Goal: Find specific page/section: Find specific page/section

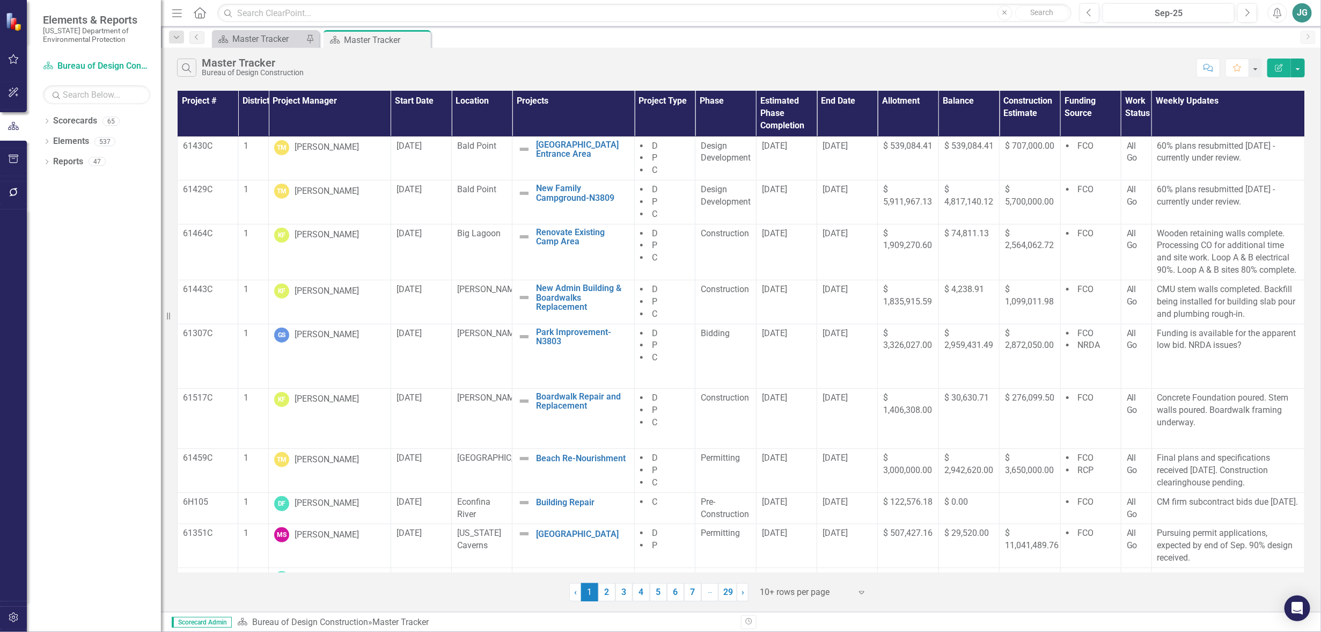
click at [17, 62] on icon "button" at bounding box center [13, 59] width 11 height 9
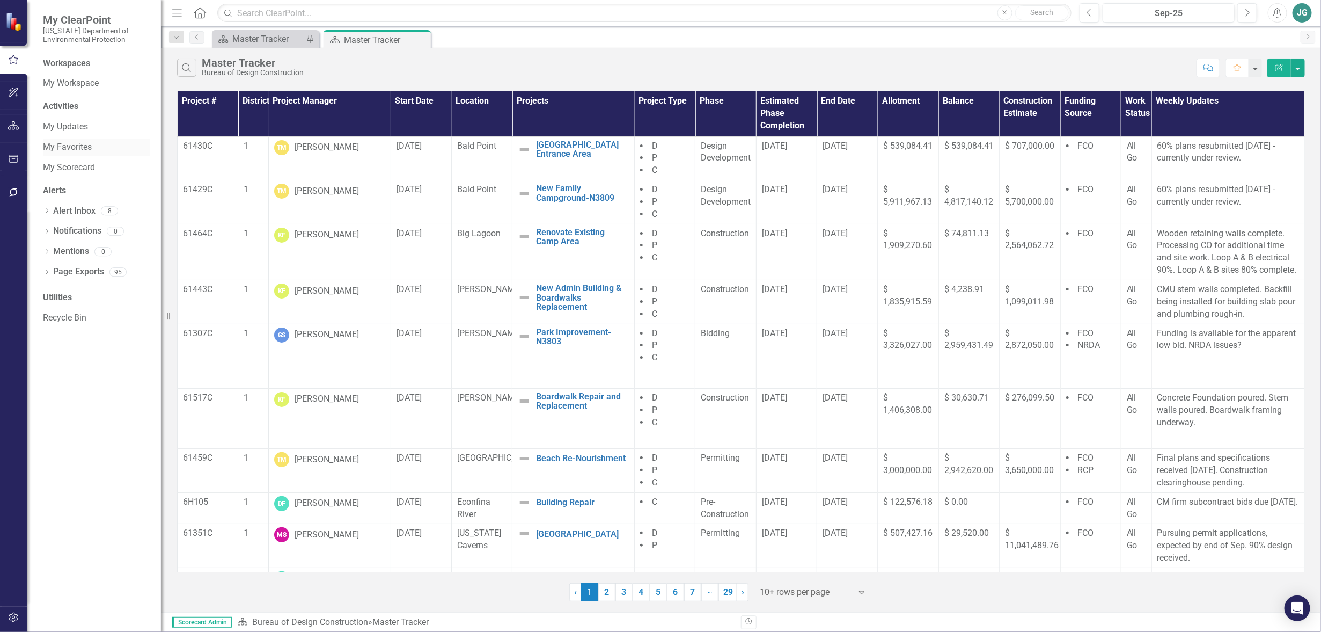
click at [80, 148] on link "My Favorites" at bounding box center [96, 147] width 107 height 12
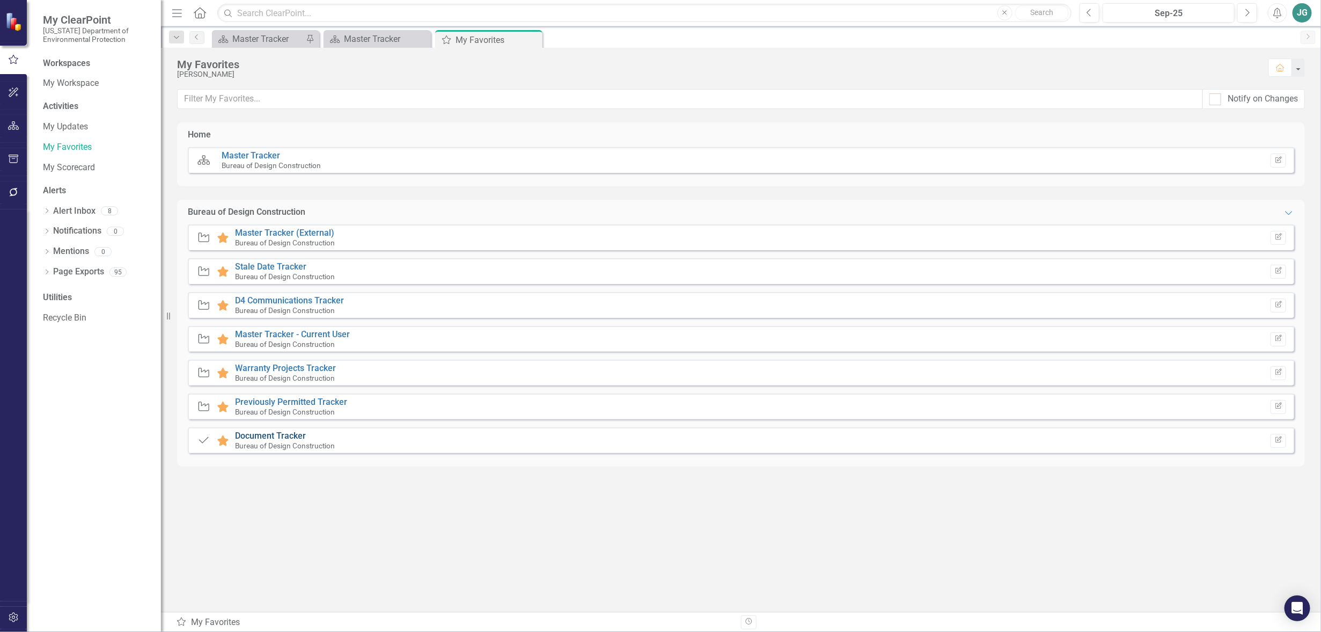
click at [272, 437] on link "Document Tracker" at bounding box center [270, 435] width 71 height 10
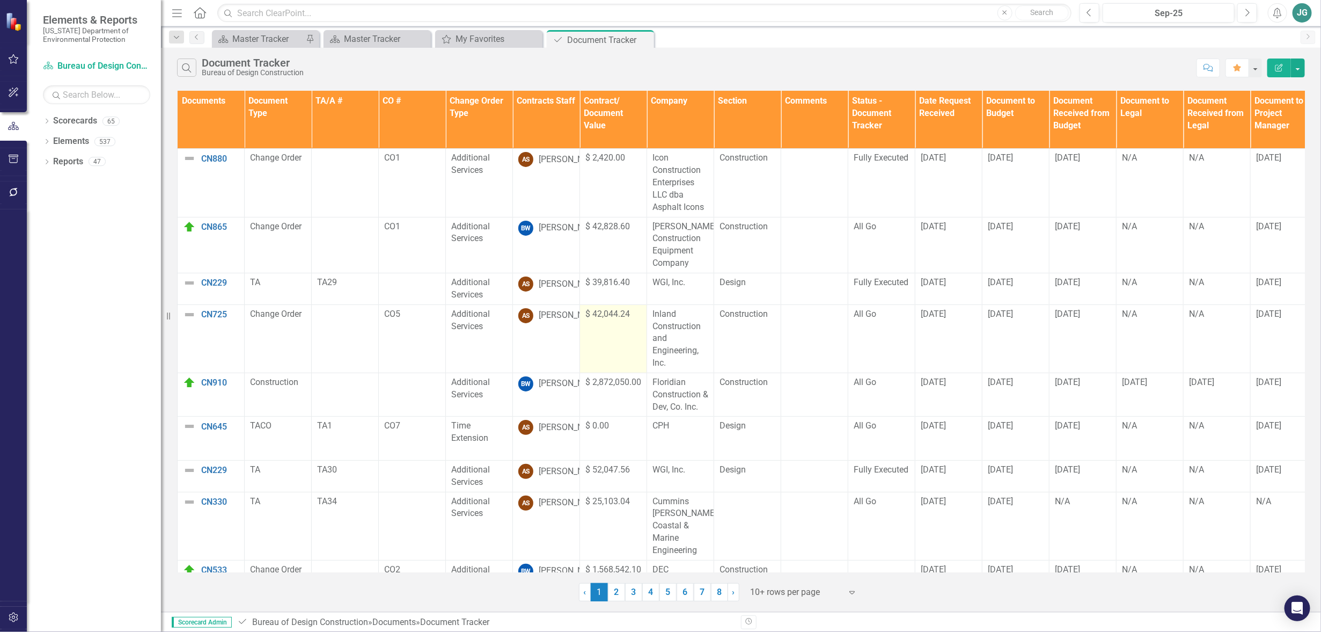
scroll to position [58, 0]
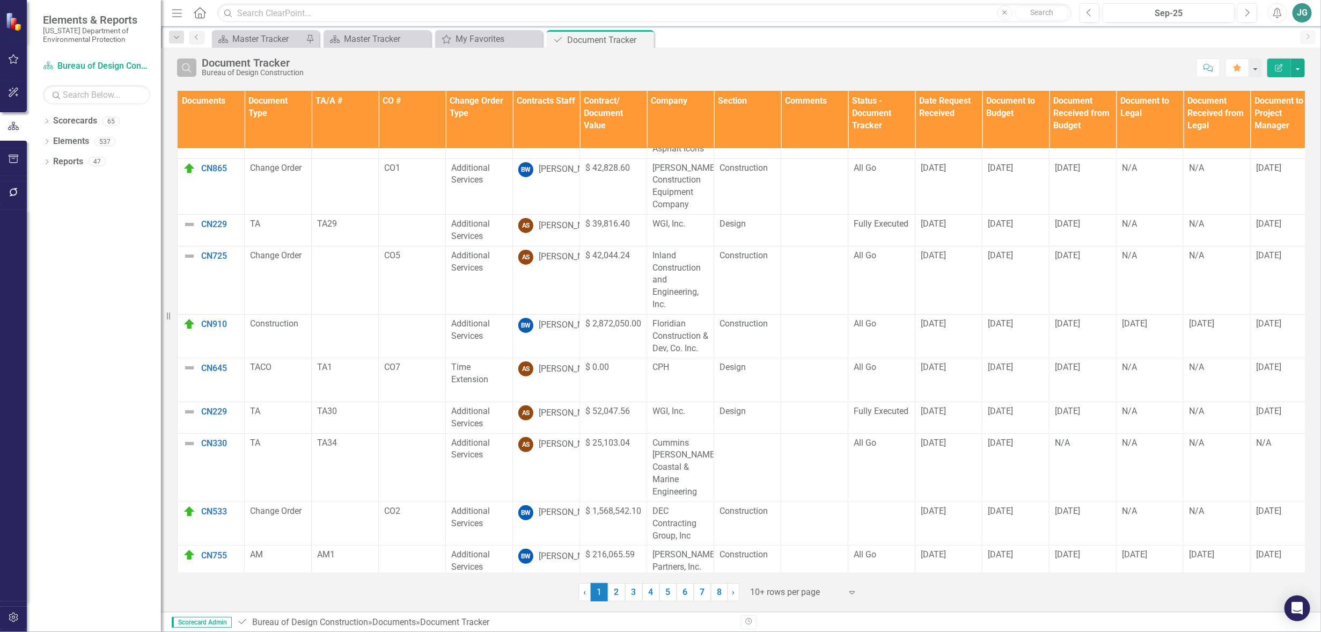
click at [181, 65] on icon "Search" at bounding box center [187, 68] width 12 height 10
click at [311, 63] on input "text" at bounding box center [696, 68] width 989 height 20
type input "myakka"
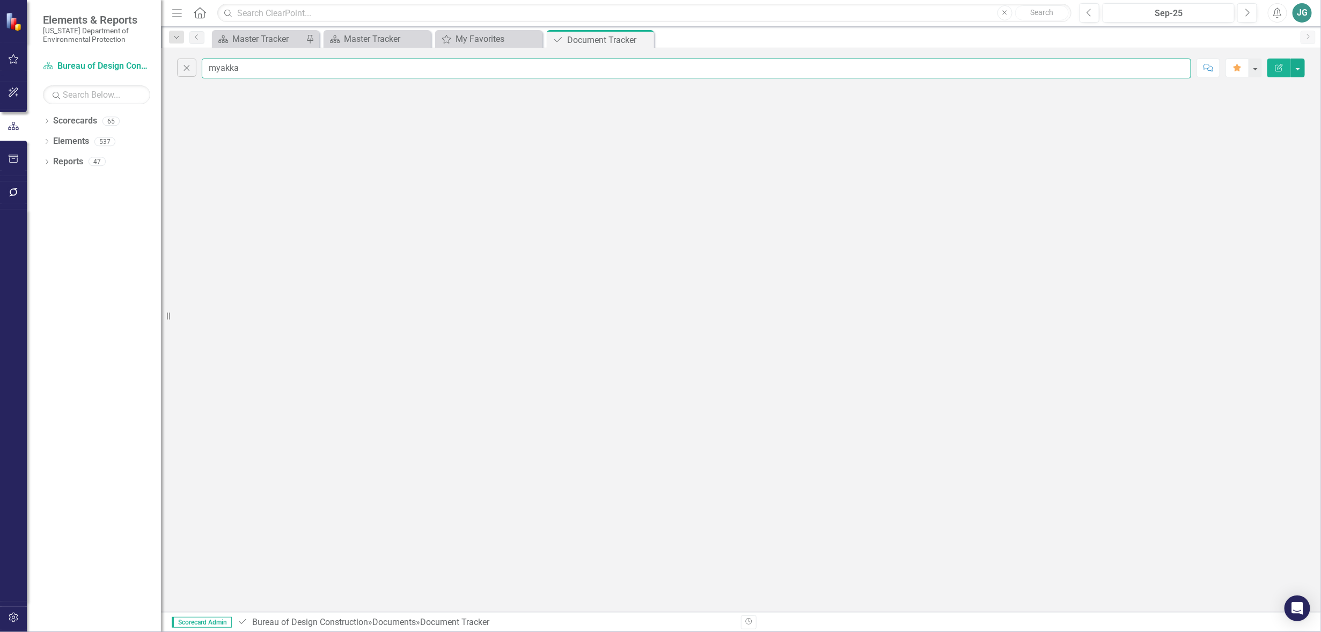
scroll to position [0, 0]
click at [274, 71] on input "myakka" at bounding box center [696, 68] width 989 height 20
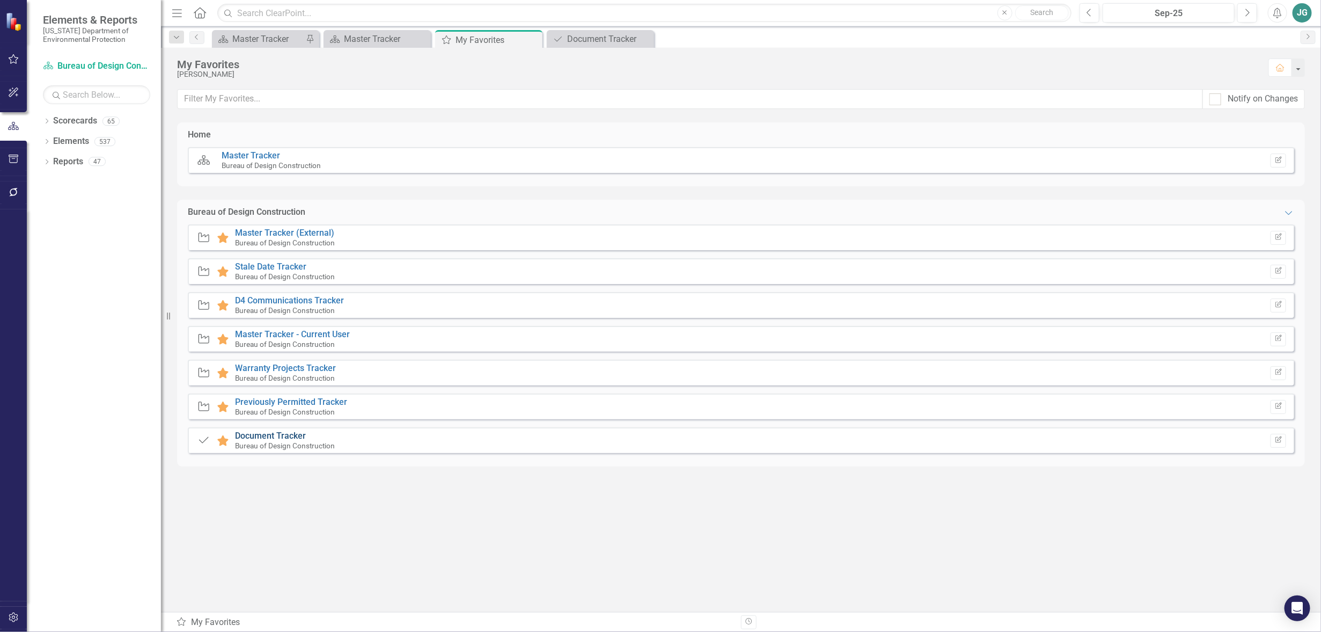
click at [290, 436] on link "Document Tracker" at bounding box center [270, 435] width 71 height 10
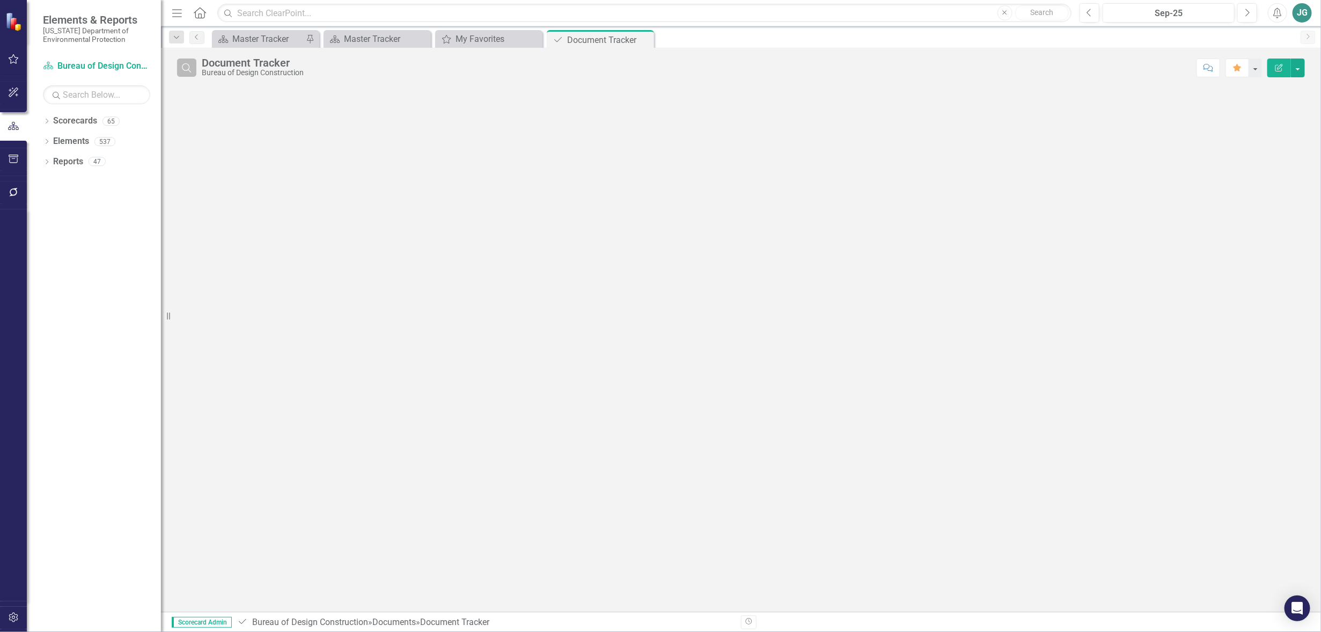
click at [188, 67] on icon "Search" at bounding box center [187, 68] width 12 height 10
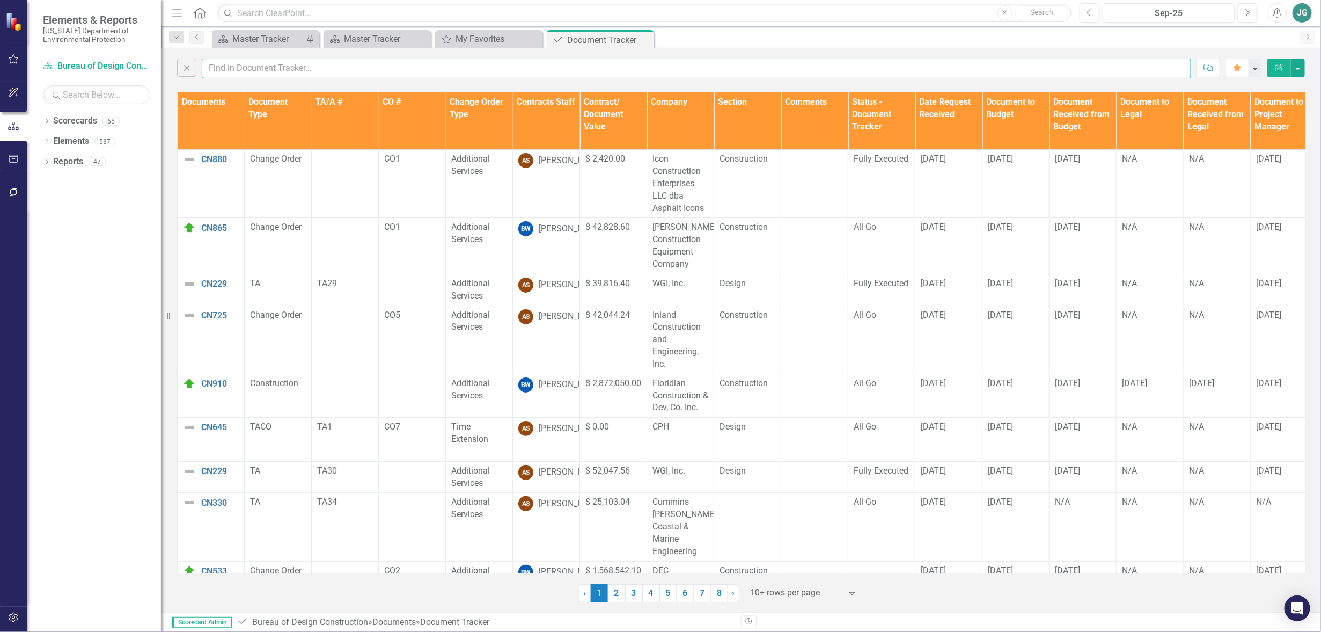
click at [309, 67] on input "text" at bounding box center [696, 68] width 989 height 20
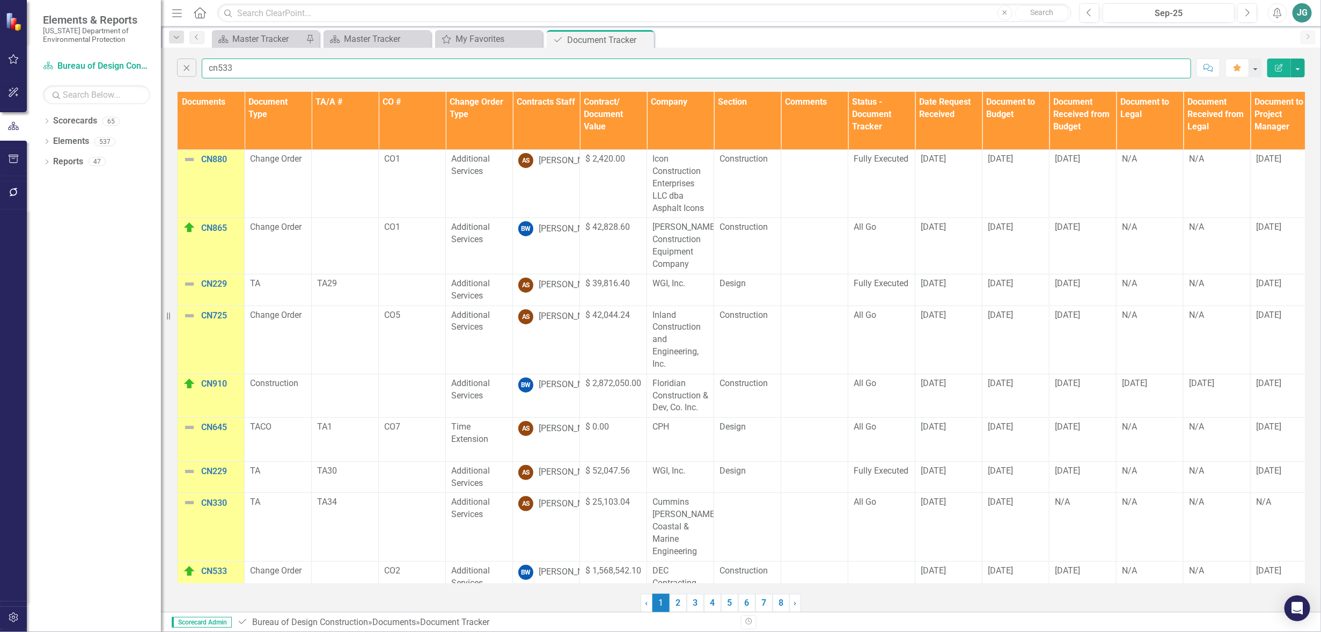
type input "cn533"
